Goal: Check status: Check status

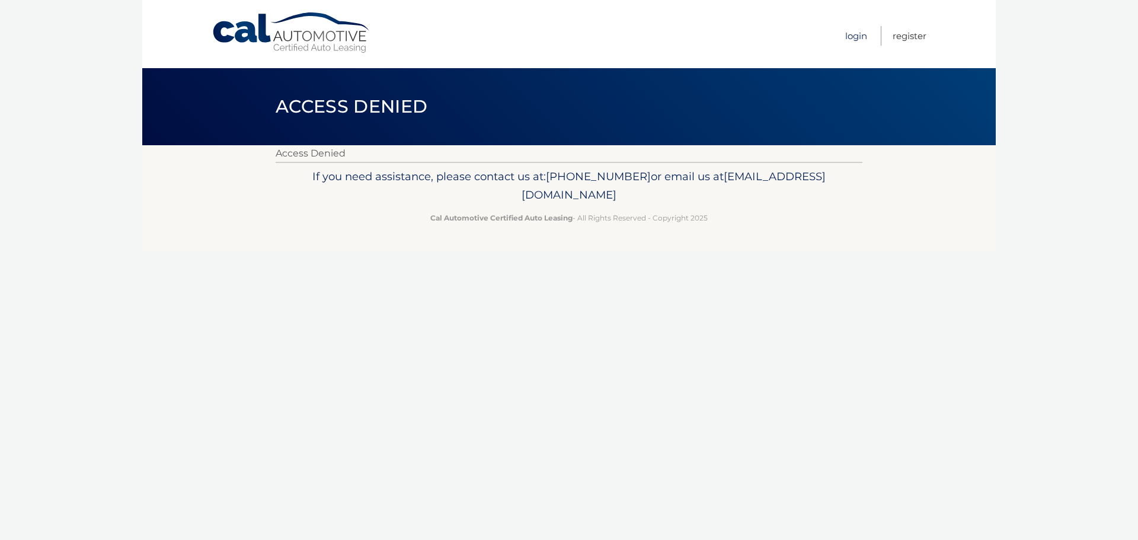
click at [858, 34] on link "Login" at bounding box center [857, 36] width 22 height 20
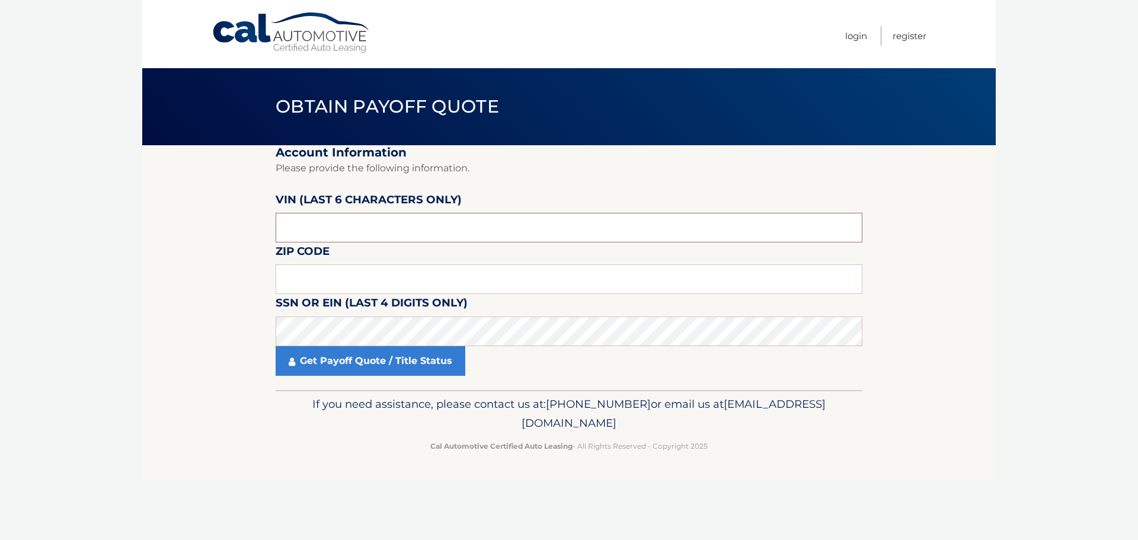
click at [323, 235] on input "text" at bounding box center [569, 228] width 587 height 30
drag, startPoint x: 350, startPoint y: 232, endPoint x: 291, endPoint y: 238, distance: 59.6
click at [291, 237] on input "text" at bounding box center [569, 228] width 587 height 30
drag, startPoint x: 314, startPoint y: 230, endPoint x: 259, endPoint y: 231, distance: 55.7
click at [259, 231] on section "Account Information Please provide the following information. [PERSON_NAME] (la…" at bounding box center [569, 267] width 854 height 245
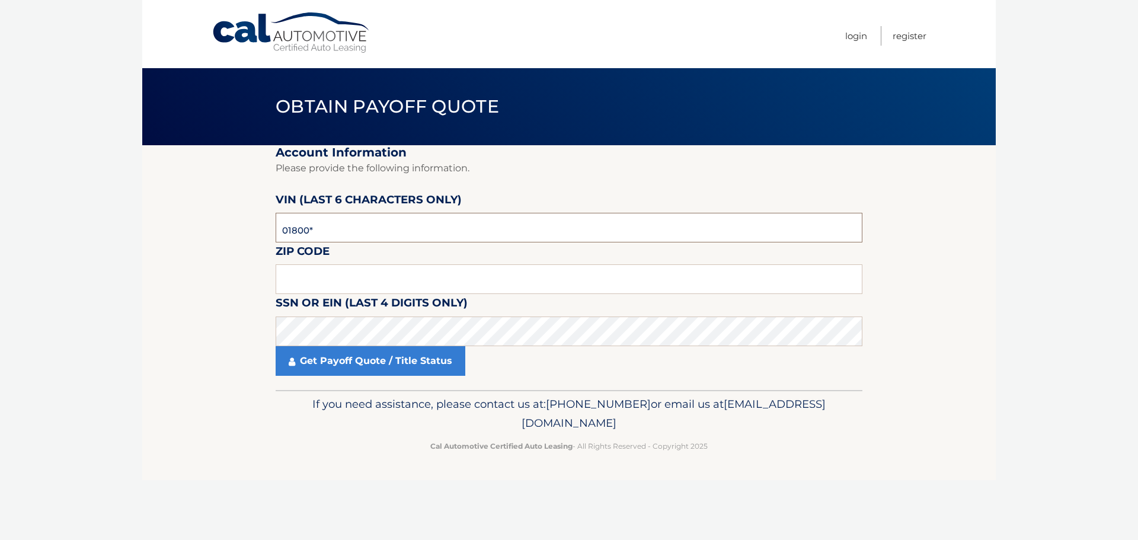
type input "018000"
click at [320, 280] on input "text" at bounding box center [569, 279] width 587 height 30
drag, startPoint x: 316, startPoint y: 269, endPoint x: 317, endPoint y: 279, distance: 10.1
click at [317, 272] on input "text" at bounding box center [569, 279] width 587 height 30
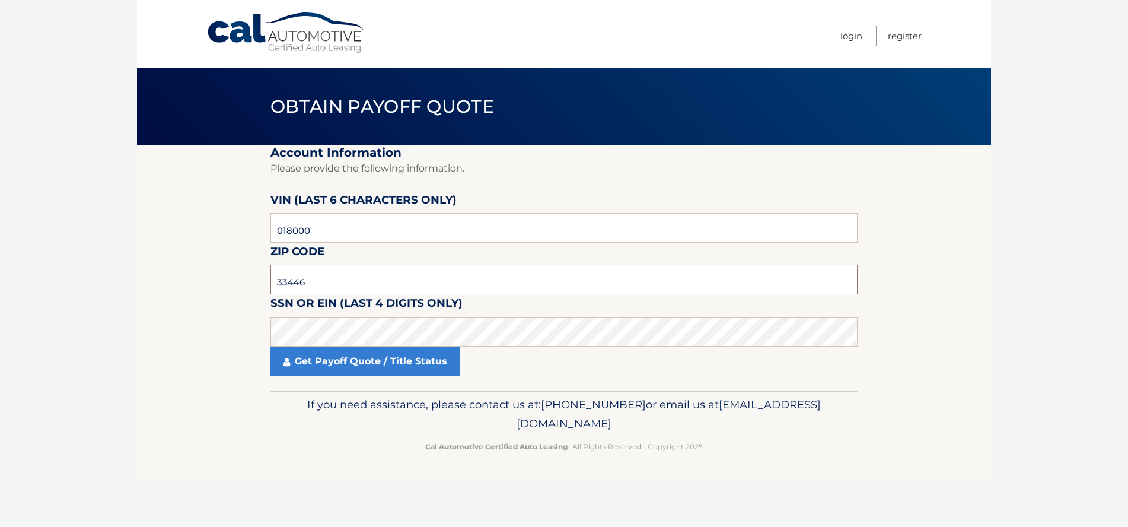
type input "33446"
click at [371, 377] on fieldset "Account Information Please provide the following information. [PERSON_NAME] (la…" at bounding box center [563, 267] width 587 height 245
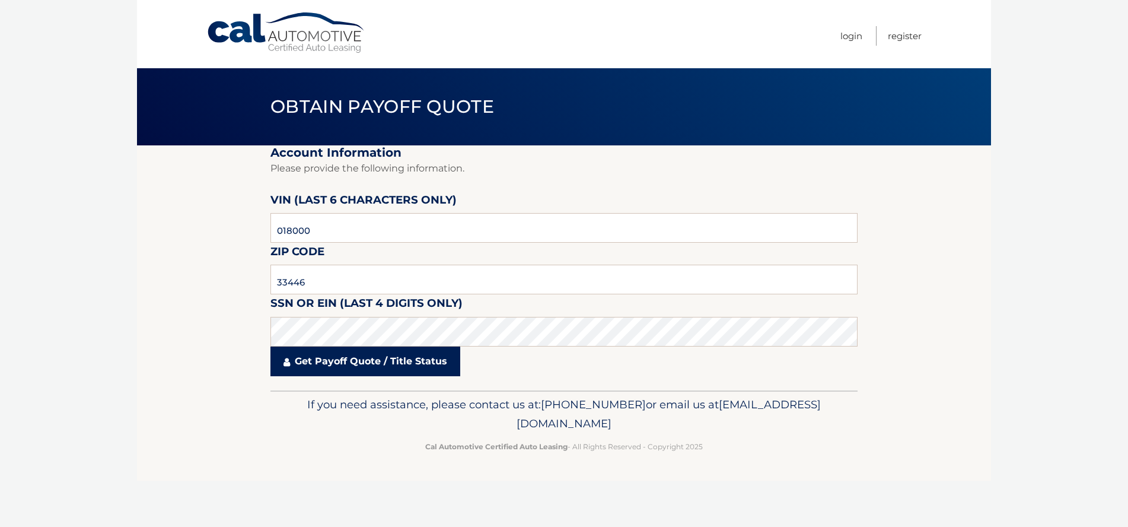
click at [379, 369] on link "Get Payoff Quote / Title Status" at bounding box center [365, 361] width 190 height 30
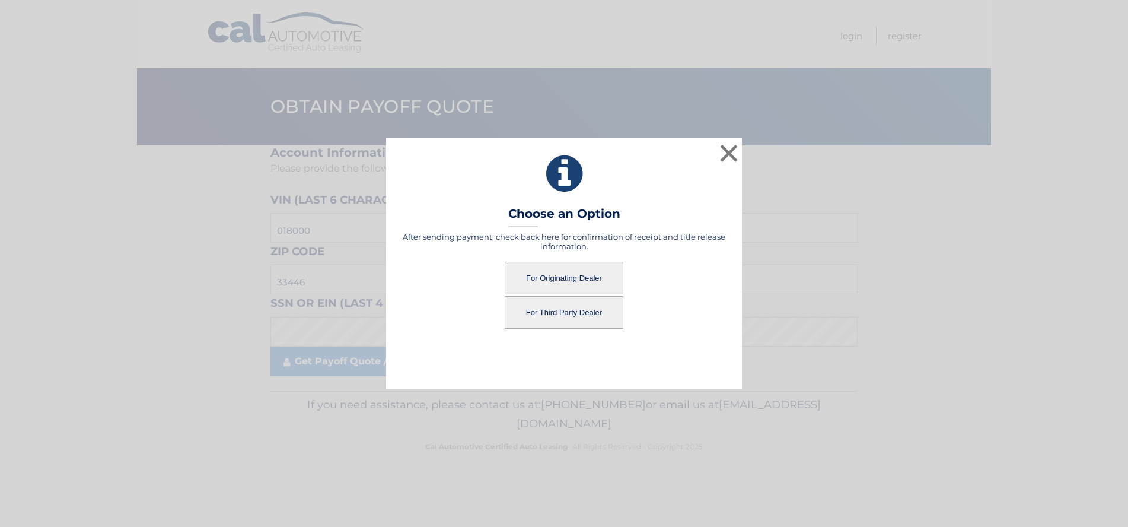
click at [551, 277] on button "For Originating Dealer" at bounding box center [564, 277] width 119 height 33
click at [591, 278] on button "For Originating Dealer" at bounding box center [564, 277] width 119 height 33
click at [564, 311] on button "For Third Party Dealer" at bounding box center [564, 312] width 119 height 33
click at [590, 311] on button "For Third Party Dealer" at bounding box center [564, 312] width 119 height 33
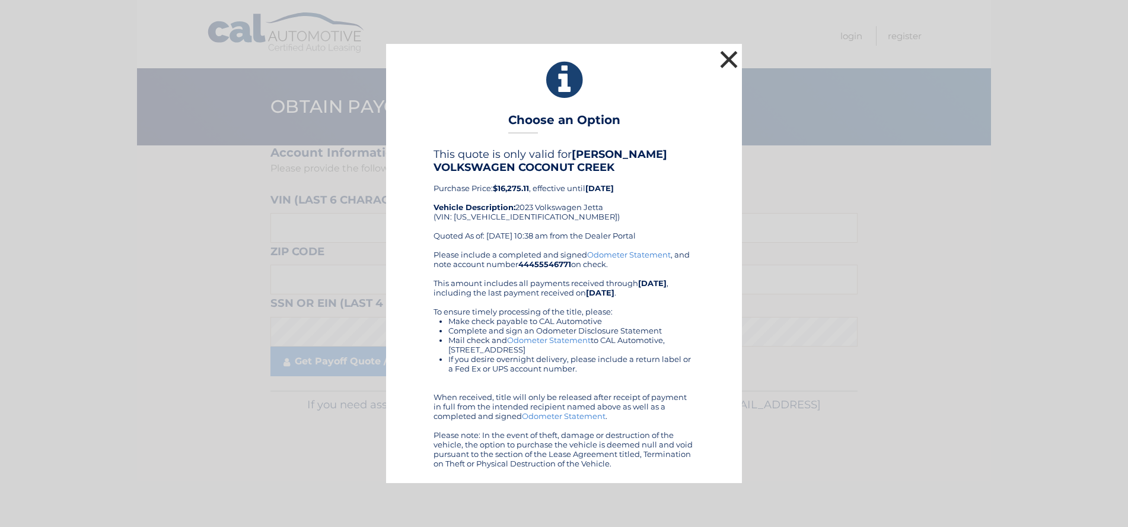
click at [728, 60] on button "×" at bounding box center [729, 59] width 24 height 24
